Goal: Task Accomplishment & Management: Complete application form

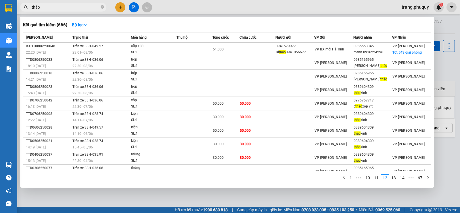
scroll to position [7, 0]
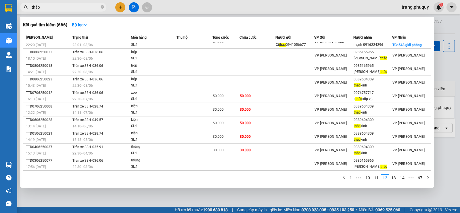
click at [120, 8] on div at bounding box center [230, 106] width 460 height 213
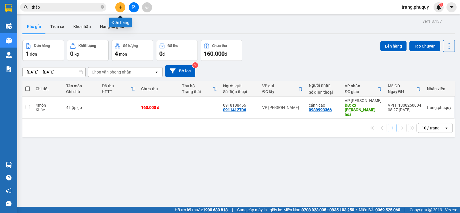
click at [123, 7] on button at bounding box center [120, 7] width 10 height 10
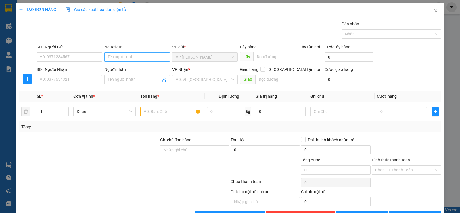
click at [124, 60] on input "Người gửi" at bounding box center [137, 56] width 66 height 9
type input "pháp"
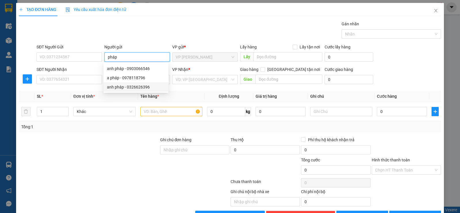
click at [131, 89] on div "anh pháp - 0326626396" at bounding box center [136, 87] width 58 height 6
type input "0326626396"
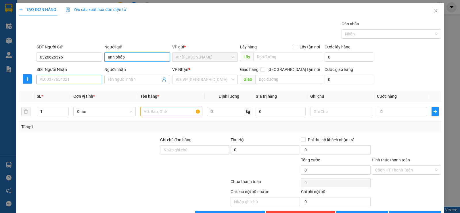
type input "anh pháp"
click at [62, 81] on input "SĐT Người Nhận" at bounding box center [70, 79] width 66 height 9
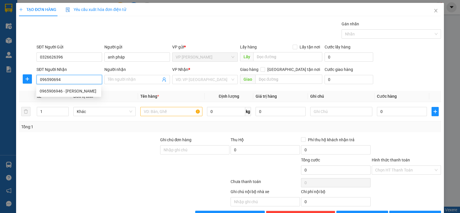
type input "0965906946"
click at [55, 91] on div "0965906946 - [PERSON_NAME]" at bounding box center [69, 91] width 58 height 6
type input "quang thành"
type input "nghi sơn thanh hoá"
type input "0965906946"
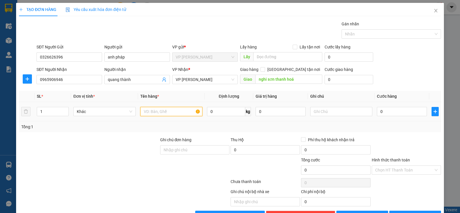
click at [150, 111] on input "text" at bounding box center [171, 111] width 62 height 9
type input "ts"
click at [390, 112] on input "0" at bounding box center [402, 111] width 50 height 9
type input "3"
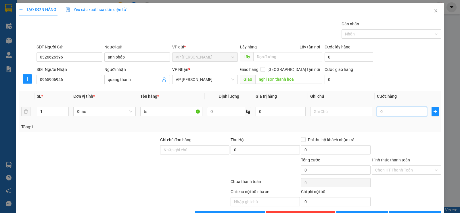
type input "3"
type input "30"
type input "30.000"
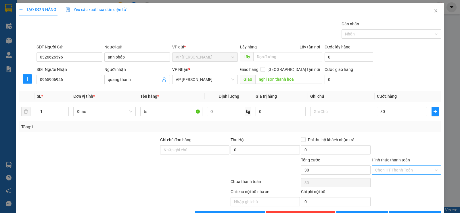
type input "30.000"
click at [405, 168] on input "Hình thức thanh toán" at bounding box center [405, 169] width 58 height 9
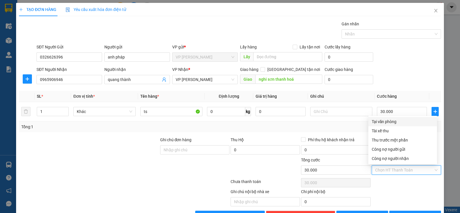
click at [386, 123] on div "Tại văn phòng" at bounding box center [403, 121] width 62 height 6
type input "0"
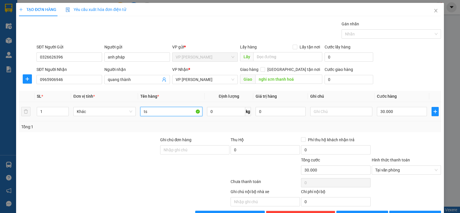
drag, startPoint x: 152, startPoint y: 113, endPoint x: 134, endPoint y: 119, distance: 19.4
click at [134, 119] on tr "1 Khác ts 0 kg 0 30.000" at bounding box center [230, 111] width 422 height 19
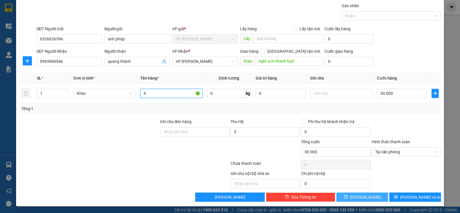
type input "h"
click at [363, 196] on span "[PERSON_NAME]" at bounding box center [365, 197] width 31 height 6
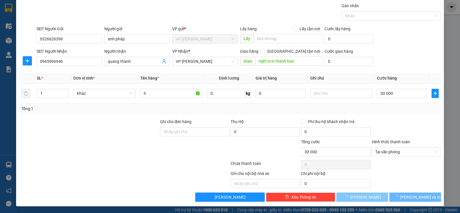
type input "0"
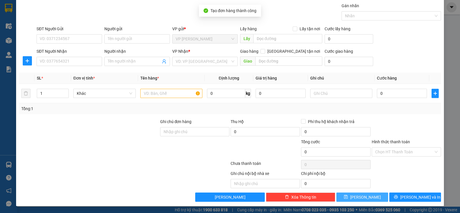
scroll to position [0, 0]
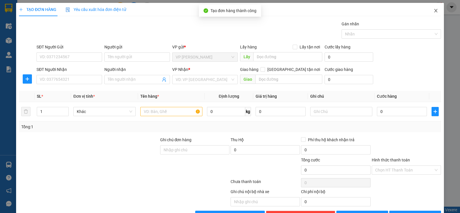
click at [436, 13] on span "Close" at bounding box center [436, 11] width 16 height 16
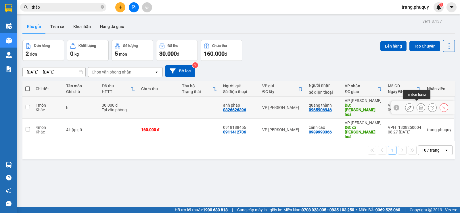
click at [419, 106] on button at bounding box center [421, 107] width 8 height 10
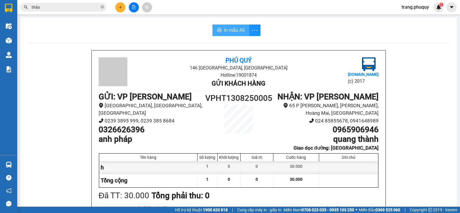
click at [247, 26] on button "In mẫu A5" at bounding box center [231, 30] width 37 height 12
click at [185, 57] on div "[GEOGRAPHIC_DATA][PERSON_NAME], [GEOGRAPHIC_DATA] Hotline: 19001874 Gửi khách h…" at bounding box center [239, 149] width 294 height 198
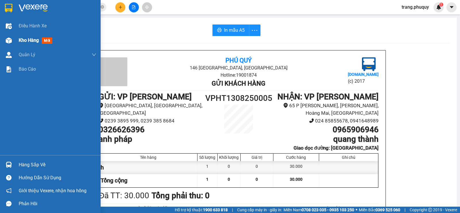
click at [30, 39] on span "Kho hàng" at bounding box center [29, 39] width 20 height 5
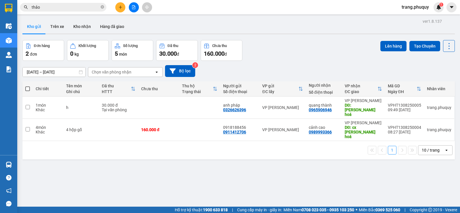
click at [28, 88] on span at bounding box center [27, 88] width 5 height 5
click at [28, 86] on input "checkbox" at bounding box center [28, 86] width 0 height 0
checkbox input "true"
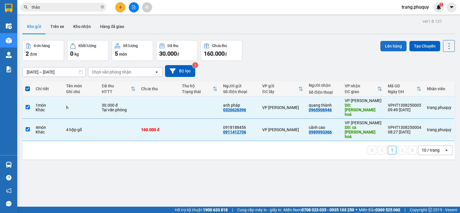
click at [389, 49] on button "Lên hàng" at bounding box center [394, 46] width 26 height 10
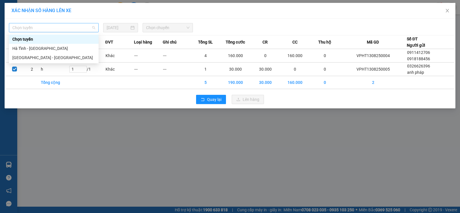
click at [88, 29] on span "Chọn tuyến" at bounding box center [53, 27] width 83 height 9
click at [39, 49] on div "Hà Tĩnh - [GEOGRAPHIC_DATA]" at bounding box center [53, 48] width 83 height 6
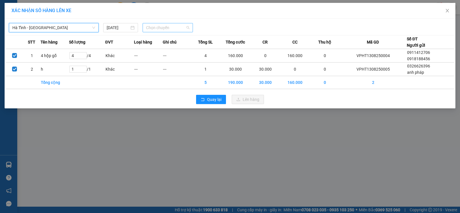
click at [161, 28] on span "Chọn chuyến" at bounding box center [167, 27] width 43 height 9
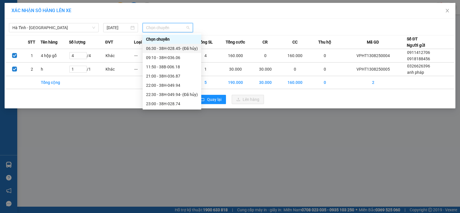
scroll to position [9, 0]
click at [176, 56] on div "11:50 - 38B-006.18" at bounding box center [172, 57] width 52 height 6
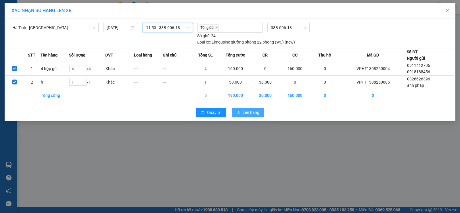
click at [252, 113] on span "Lên hàng" at bounding box center [251, 112] width 17 height 6
